Goal: Information Seeking & Learning: Learn about a topic

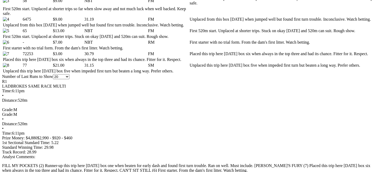
scroll to position [331, 0]
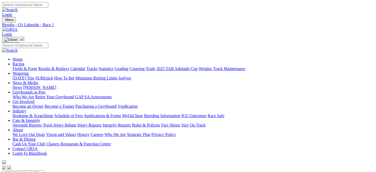
scroll to position [97, 0]
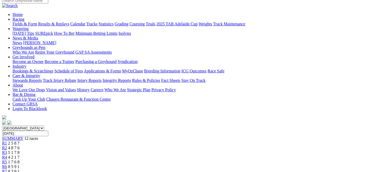
scroll to position [26, 0]
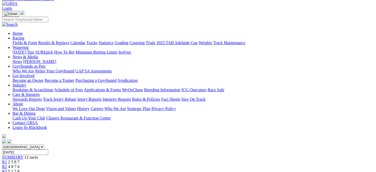
click at [7, 164] on span "R2" at bounding box center [4, 166] width 5 height 4
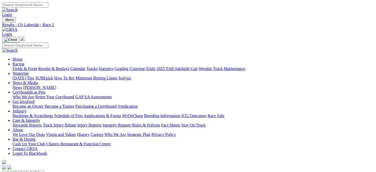
click at [44, 170] on select "South Australia New South Wales Northern Territory Queensland Tasmania Victoria…" at bounding box center [23, 172] width 42 height 5
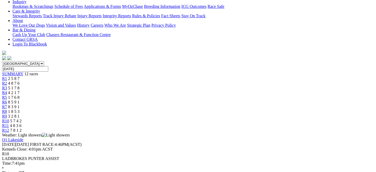
scroll to position [123, 0]
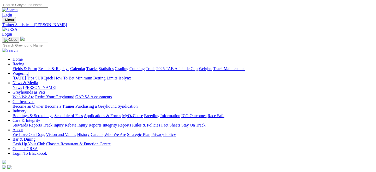
click at [24, 66] on link "Fields & Form" at bounding box center [25, 68] width 25 height 4
click at [69, 66] on link "Results & Replays" at bounding box center [53, 68] width 31 height 4
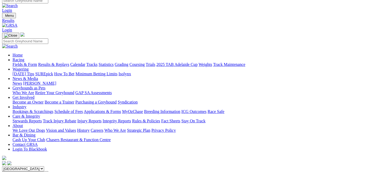
scroll to position [4, 0]
click at [44, 166] on select "South Australia New South Wales Northern Territory Queensland Tasmania Victoria…" at bounding box center [23, 168] width 42 height 5
select select "QLD"
click at [25, 166] on select "South Australia New South Wales Northern Territory Queensland Tasmania Victoria…" at bounding box center [23, 168] width 42 height 5
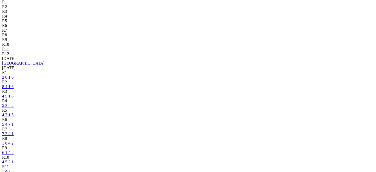
scroll to position [198, 0]
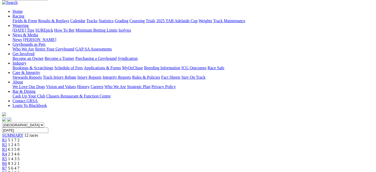
scroll to position [45, 0]
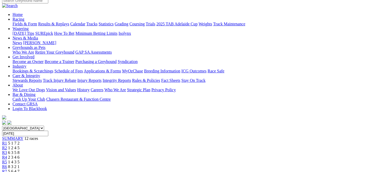
click at [7, 150] on link "R3" at bounding box center [4, 152] width 5 height 4
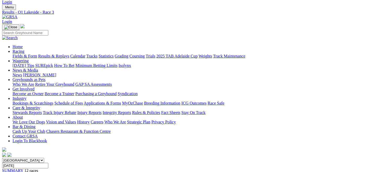
scroll to position [9, 0]
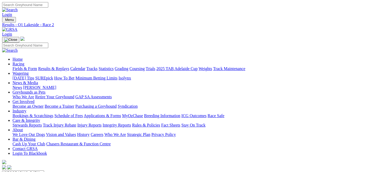
click at [23, 66] on link "Fields & Form" at bounding box center [25, 68] width 25 height 4
click at [44, 170] on select "[GEOGRAPHIC_DATA] [GEOGRAPHIC_DATA] [GEOGRAPHIC_DATA] [GEOGRAPHIC_DATA] [GEOGRA…" at bounding box center [23, 172] width 42 height 5
click at [69, 66] on link "Results & Replays" at bounding box center [53, 68] width 31 height 4
click at [44, 170] on select "South Australia New South Wales Northern Territory Queensland Tasmania Victoria…" at bounding box center [23, 172] width 42 height 5
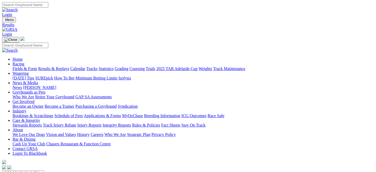
select select "QLD"
click at [25, 170] on select "South Australia New South Wales Northern Territory Queensland Tasmania Victoria…" at bounding box center [23, 172] width 42 height 5
click at [27, 66] on link "Fields & Form" at bounding box center [25, 68] width 25 height 4
click at [44, 170] on select "South Australia New South Wales Northern Territory Queensland Tasmania Victoria…" at bounding box center [23, 172] width 42 height 5
select select "QLD"
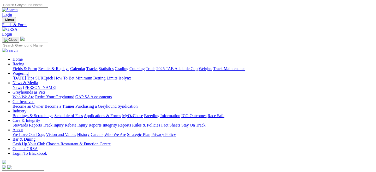
click at [25, 170] on select "South Australia New South Wales Northern Territory Queensland Tasmania Victoria…" at bounding box center [23, 172] width 42 height 5
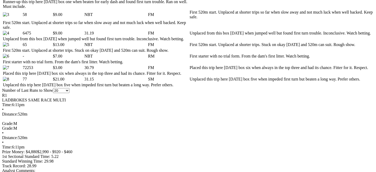
scroll to position [329, 0]
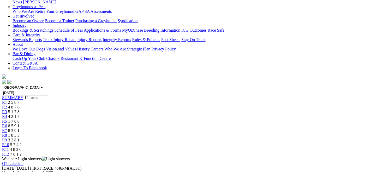
scroll to position [69, 0]
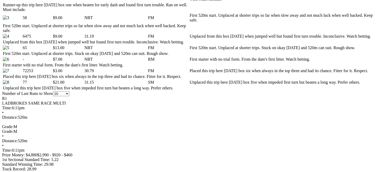
scroll to position [331, 0]
